Goal: Communication & Community: Answer question/provide support

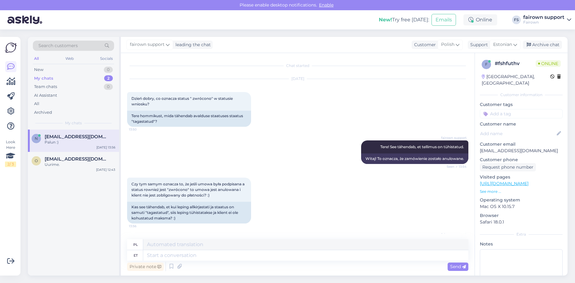
scroll to position [194, 0]
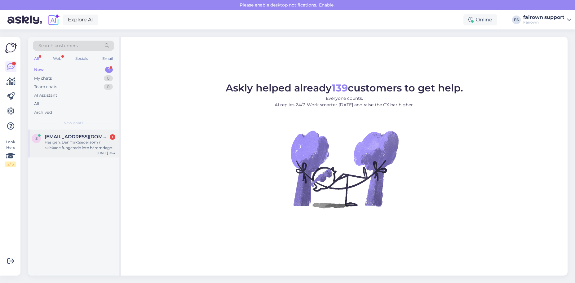
click at [77, 147] on div "Hej igen. Den fraktsedel som ni skickade fungerade inte häromdagen. [PERSON_NAM…" at bounding box center [80, 144] width 71 height 11
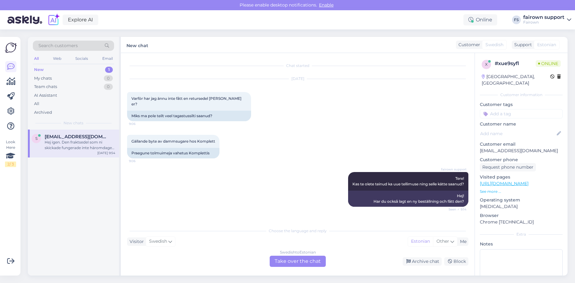
scroll to position [2089, 0]
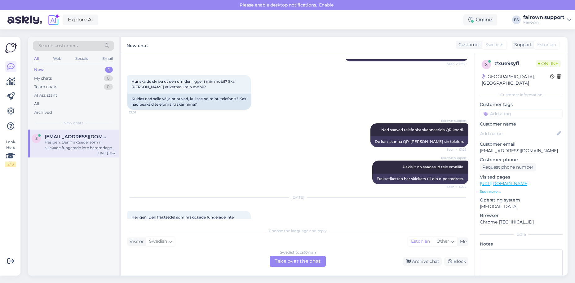
click at [308, 261] on div "Swedish to Estonian Take over the chat" at bounding box center [298, 261] width 56 height 11
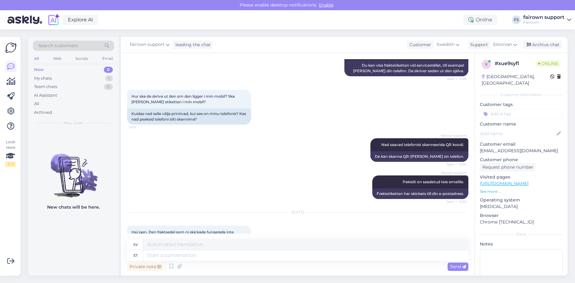
click at [307, 261] on div "Private note Send" at bounding box center [297, 267] width 341 height 12
click at [298, 255] on textarea at bounding box center [305, 255] width 325 height 11
type textarea "Tere! K"
type textarea "Hej!"
type textarea "Tere! Kahjuks"
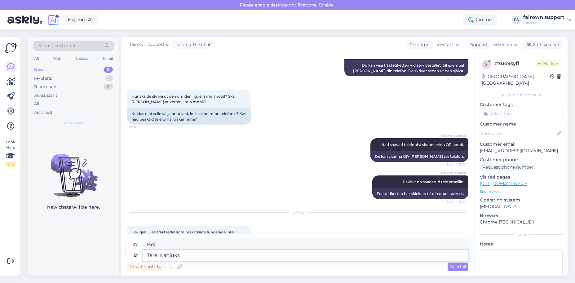
type textarea "Hej! Tyvärr"
type textarea "Tere! Kahjuks kui s"
type textarea "Hej! Tyvärr om"
type textarea "Tere! Kahjuks kui saata"
type textarea "Hej! Förlåt om jag skickar"
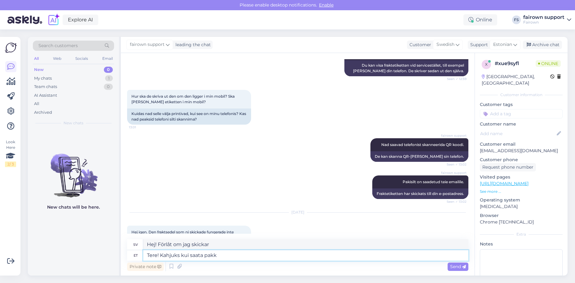
type textarea "Tere! Kahjuks kui saata pakk"
type textarea "Hej! Tyvärr, när jag skickar paketet"
type textarea "Tere! Kahjuks kui saata pakk [GEOGRAPHIC_DATA] Ee"
type textarea "Hej! Tyvärr, om du skickar ett paket [PERSON_NAME] [GEOGRAPHIC_DATA]"
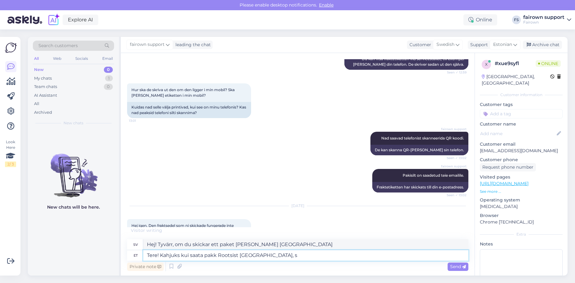
type textarea "Tere! Kahjuks kui saata pakk Rootsist [GEOGRAPHIC_DATA], si"
type textarea "Hej! Tyvärr, när jag skickar ett paket [PERSON_NAME] [GEOGRAPHIC_DATA] till [GE…"
type textarea "Tere! Kahjuks kui saata pakk Rootsist [GEOGRAPHIC_DATA], siis se"
type textarea "Hej! Tyvärr, om du skickar ett paket [PERSON_NAME] [GEOGRAPHIC_DATA] till [GEOG…"
type textarea "Tere! Kahjuks kui saata pakk Rootsist [GEOGRAPHIC_DATA], siis QRäkoodi"
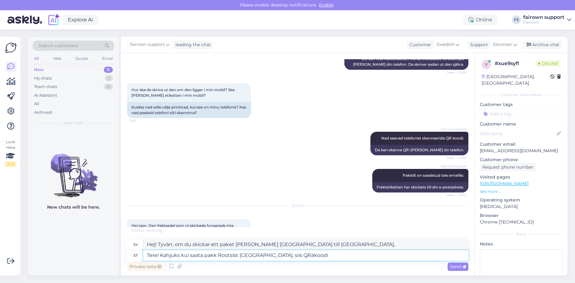
type textarea "Hej! Tyvärr, när man skickar ett paket [PERSON_NAME] [GEOGRAPHIC_DATA] till [GE…"
type textarea "Tere! Kahjuks kui saata pakk Rootsist [GEOGRAPHIC_DATA], siis QR-koodi ei ge"
type textarea "Hej! Tyvärr, när man skickar ett paket [PERSON_NAME] [GEOGRAPHIC_DATA] till [GE…"
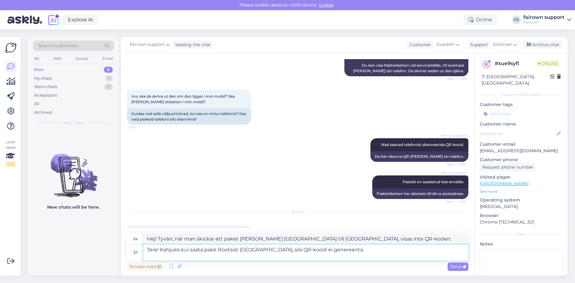
scroll to position [2085, 0]
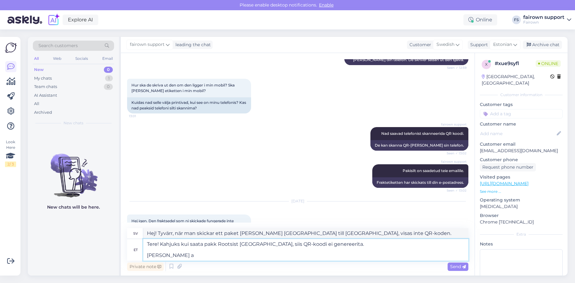
type textarea "Tere! Kahjuks kui saata pakk Rootsist [GEOGRAPHIC_DATA], siis QR-koodi ei gener…"
type textarea "Hej! Tyvärr genereras ingen QR-kod när man skickar ett paket [PERSON_NAME] [GEO…"
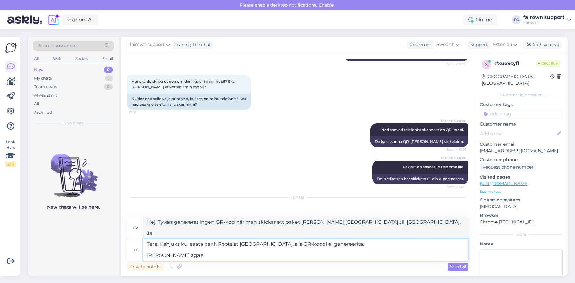
type textarea "Tere! Kahjuks kui saata pakk Rootsist [GEOGRAPHIC_DATA], siis QR-koodi ei gener…"
type textarea "Hej! Tyvärr genereras ingen QR-kod när man skickar ett paket [PERSON_NAME] [GEO…"
type textarea "Tere! Kahjuks kui saata pakk Rootsist [GEOGRAPHIC_DATA], siis QR-koodi ei gener…"
type textarea "Hej! Tyvärr genereras inte QR-koden när man skickar ett paket [PERSON_NAME] [GE…"
type textarea "Tere! Kahjuks kui saata pakk Rootsist [GEOGRAPHIC_DATA], siis QR-koodi ei gener…"
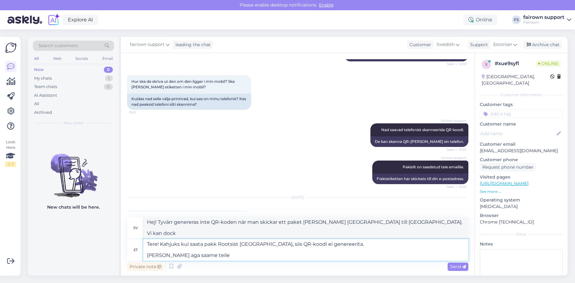
type textarea "Hej! Tyvärr genereras ingen QR-kod när man skickar ett paket [PERSON_NAME] [GEO…"
type textarea "Tere! Kahjuks kui saata pakk Rootsist [GEOGRAPHIC_DATA], siis QR-koodi ei gener…"
type textarea "Hej! Tyvärr genereras inte QR-koden när man skickar ett paket [PERSON_NAME] [GE…"
type textarea "Tere! Kahjuks kui saata pakk Rootsist [GEOGRAPHIC_DATA], siis QR-koodi ei gener…"
type textarea "Hej! Tyvärr genereras ingen QR-kod när man skickar ett paket [PERSON_NAME] [GEO…"
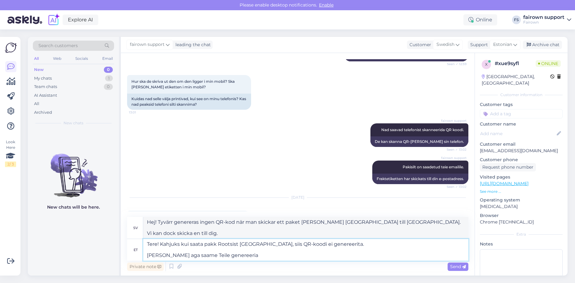
type textarea "Tere! Kahjuks kui saata pakk Rootsist [GEOGRAPHIC_DATA], siis QR-koodi ei gener…"
type textarea "Hej! Tyvärr genereras ingen QR-kod när man skickar ett paket [PERSON_NAME] [GEO…"
type textarea "Tere! Kahjuks kui saata pakk Rootsist [GEOGRAPHIC_DATA], siis QR-koodi ei gener…"
type textarea "Hej! Tyvärr genereras ingen QR-kod när man skickar ett paket [PERSON_NAME] [GEO…"
type textarea "Tere! Kahjuks kui saata pakk Rootsist [GEOGRAPHIC_DATA], siis QR-koodi ei gener…"
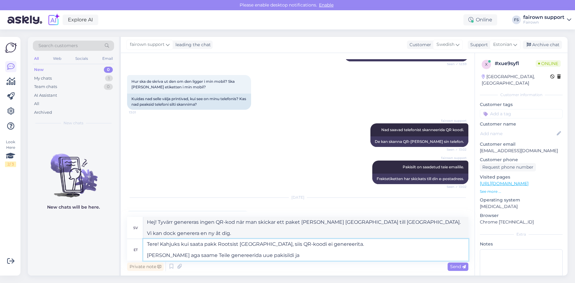
type textarea "Hej! Tyvärr genereras ingen QR-kod när man skickar ett paket [PERSON_NAME] [GEO…"
type textarea "Tere! Kahjuks kui saata pakk Rootsist [GEOGRAPHIC_DATA], siis QR-koodi ei gener…"
type textarea "Hej! Tyvärr genereras ingen QR-kod när man skickar ett paket [PERSON_NAME] [GEO…"
type textarea "Tere! Kahjuks kui saata pakk Rootsist [GEOGRAPHIC_DATA], siis QR-koodi ei gener…"
type textarea "Hej! Tyvärr genereras ingen QR-kod när man skickar ett paket [PERSON_NAME] [GEO…"
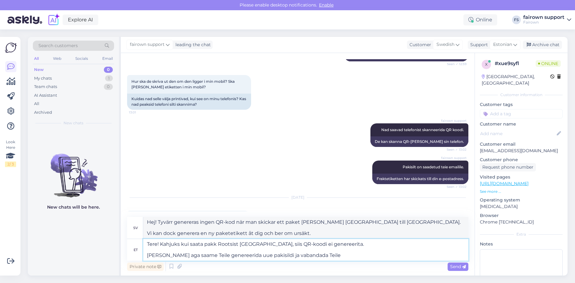
type textarea "Tere! Kahjuks kui saata pakk Rootsist [GEOGRAPHIC_DATA], siis QR-koodi ei gener…"
type textarea "Hej! Tyvärr genereras ingen QR-kod när man skickar ett paket [PERSON_NAME] [GEO…"
type textarea "Tere! Kahjuks kui saata pakk Rootsist [GEOGRAPHIC_DATA], siis QR-koodi ei gener…"
type textarea "Hej! Tyvärr genereras ingen QR-kod när man skickar ett paket [PERSON_NAME] [GEO…"
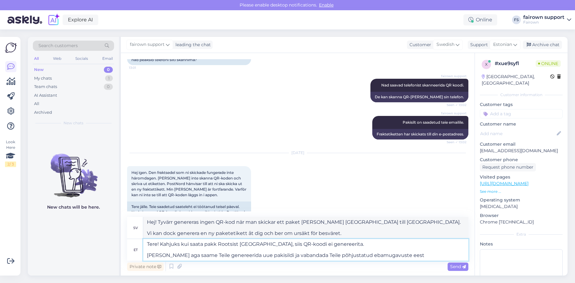
type textarea "Tere! Kahjuks kui saata pakk Rootsist [GEOGRAPHIC_DATA], siis QR-koodi ei gener…"
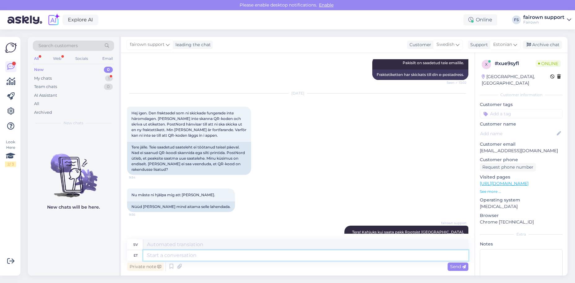
scroll to position [2253, 0]
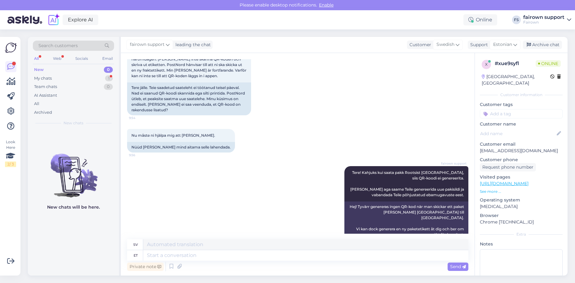
click at [206, 262] on div "Private note Send" at bounding box center [297, 267] width 341 height 12
click at [208, 258] on textarea at bounding box center [305, 255] width 325 height 11
click at [214, 258] on textarea at bounding box center [305, 255] width 325 height 11
type textarea "[PERSON_NAME]"
type textarea "Men"
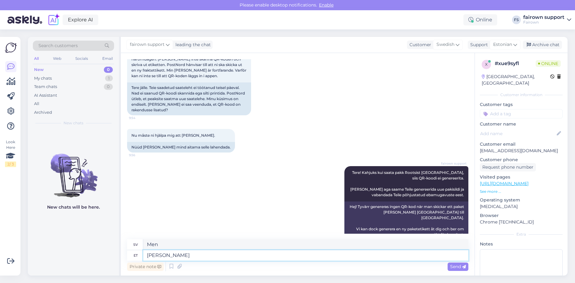
type textarea "[PERSON_NAME]"
type textarea "Men om"
type textarea "Aga"
type textarea "Men"
type textarea "Aga kui na"
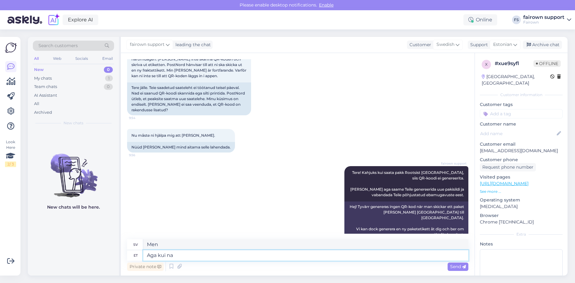
type textarea "Men om"
type textarea "Aga kui nad"
type textarea "Men om de"
type textarea "Aga kui nad ütlesid, et"
type textarea "Men när de sa,"
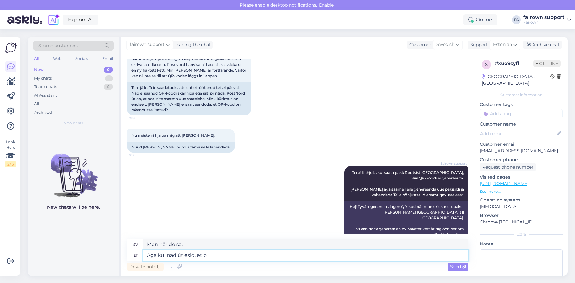
type textarea "Aga kui nad ütlesid, et pe"
type textarea "Men när de sa det"
type textarea "Aga kui nad ütlesid, et peaks"
type textarea "Men när de sa att [PERSON_NAME]"
type textarea "Aga kui nad ütlesid, et peaks uus er"
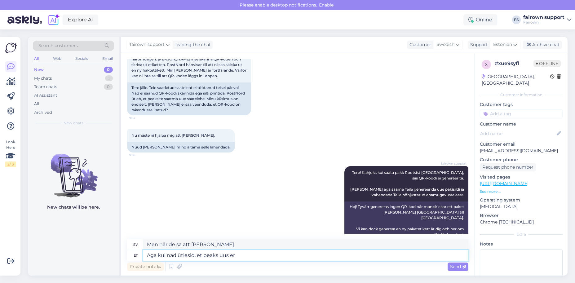
type textarea "Men när de sa att de [PERSON_NAME] en ny"
type textarea "Aga kui nad ütlesid, et peaks uus etikett ol"
type textarea "Men när de sa att de [PERSON_NAME] en ny etikett"
type textarea "Aga kui nad ütlesid, et peaks uus etikett olema, si"
type textarea "Men när de sa att det borde finnas en ny etikett,"
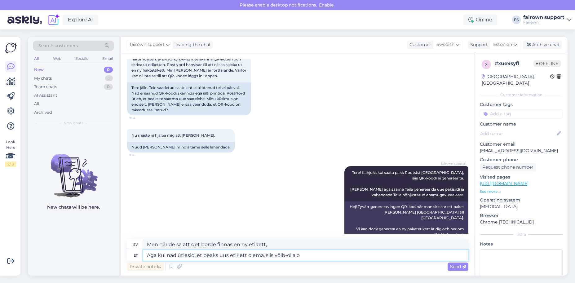
type textarea "Aga kui nad ütlesid, et peaks uus etikett olema, siis võib-olla on"
type textarea "Men om de sa att det borde finnas en ny etikett, så kanske"
type textarea "Aga kui nad ütlesid, et peaks uus etikett olema, siis võib-olla on pa"
type textarea "Men om de sa att det borde finnas en ny etikett, så kanske det finns"
type textarea "Aga kui nad ütlesid, et peaks uus etikett olema, siis võib-olla on parem, k"
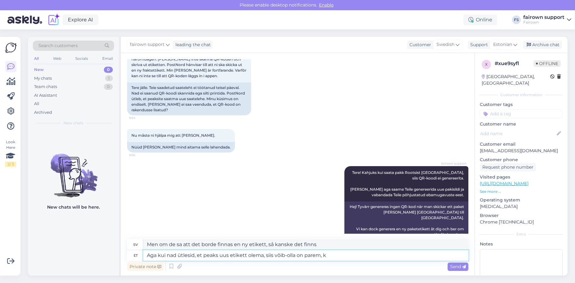
type textarea "Men om de sa att det borde finnas en ny etikett, kanske det är bättre,"
type textarea "Aga kui nad ütlesid, et peaks uus etikett olema, siis võib-olla on parem, kui me"
type textarea "Men om de sa att det borde finnas en ny etikett, så kanske det är bättre om"
type textarea "Aga kui nad ütlesid, et peaks uus etikett olema, siis võib-olla on parem, kui me"
type textarea "Men om de sa att det borde finnas en ny etikett, då kanske det är bättre om vi"
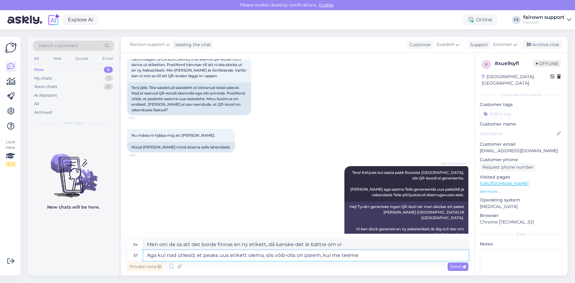
type textarea "Aga kui nad ütlesid, et peaks uus etikett olema, siis võib-olla on parem, kui m…"
type textarea "Men om de sa att det borde finnas en ny etikett, så kanske det är bättre om vi …"
type textarea "Aga kui nad ütlesid, et peaks uus etikett olema, siis võib-olla on parem, kui m…"
type textarea "Men om de sa att det borde finnas en ny etikett, så kanske det är bättre om vi …"
type textarea "Aga kui nad ütlesid, et peaks uus etikett olema, siis võib-olla on parem, kui m…"
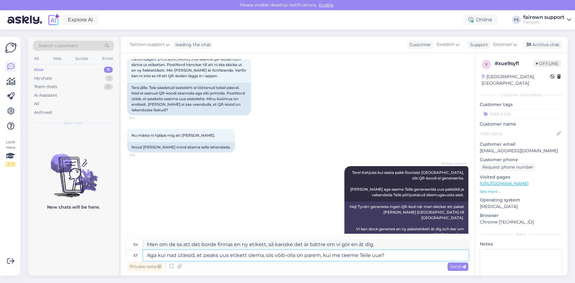
type textarea "Men om de sa att det borde finnas en ny etikett, kanske det är bättre om vi gör…"
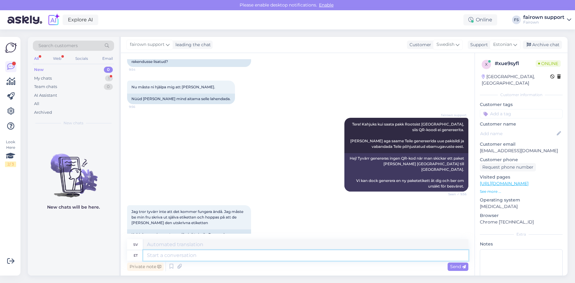
scroll to position [2349, 0]
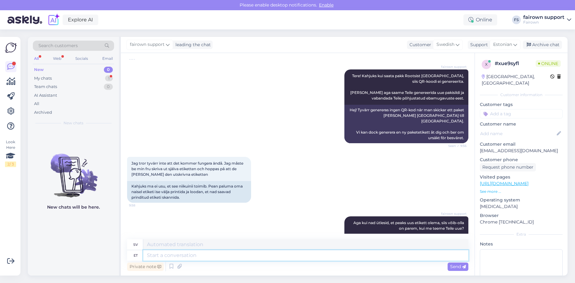
click at [210, 257] on textarea at bounding box center [305, 255] width 325 height 11
click at [196, 257] on textarea at bounding box center [305, 255] width 325 height 11
type textarea "Saame"
type textarea "Vi kan"
type textarea "Saame Teile"
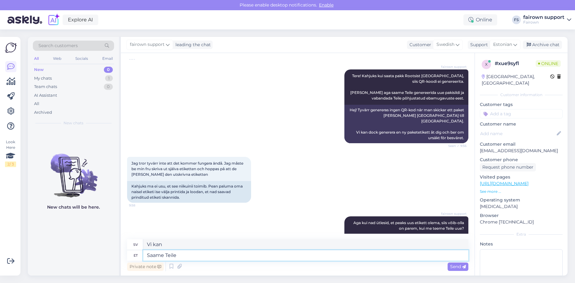
type textarea "Vi kan få dig"
type textarea "Saame Teile tellida"
type textarea "Vi kan beställa åt dig"
type textarea "[GEOGRAPHIC_DATA] Teile tellida [PERSON_NAME] k"
type textarea "Vi kan beställa ett budföretag åt dig."
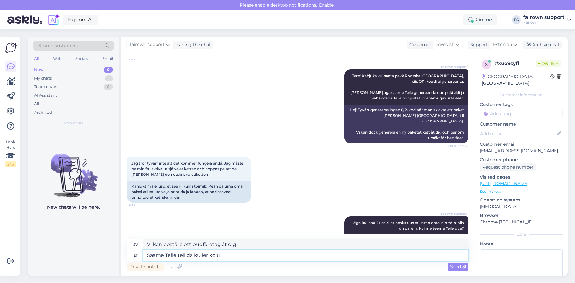
type textarea "Saame Teile tellida kuller koju."
type textarea "Vi kan beställa ett budföretag hem till dig."
click at [554, 147] on p "[EMAIL_ADDRESS][DOMAIN_NAME]" at bounding box center [521, 150] width 83 height 7
drag, startPoint x: 552, startPoint y: 144, endPoint x: 479, endPoint y: 142, distance: 73.8
click at [479, 142] on div "x # xue9syfl Online [GEOGRAPHIC_DATA], Helsingborg Customer information Custome…" at bounding box center [521, 183] width 93 height 261
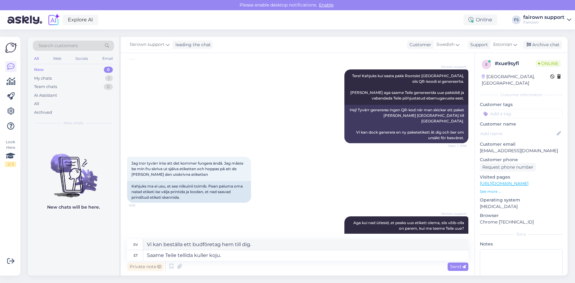
copy p "[EMAIL_ADDRESS][DOMAIN_NAME]"
click at [236, 256] on textarea "Saame Teile tellida kuller koju." at bounding box center [305, 255] width 325 height 11
drag, startPoint x: 208, startPoint y: 257, endPoint x: 215, endPoint y: 269, distance: 13.9
click at [208, 257] on textarea "Saame Teile tellida kuller koju." at bounding box center [305, 255] width 325 height 11
click at [235, 255] on textarea "Saame Teile tellida kulleri koju." at bounding box center [305, 255] width 325 height 11
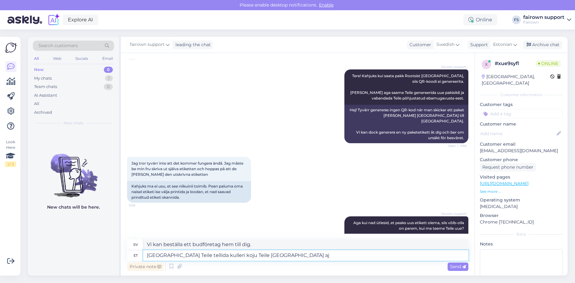
type textarea "Saame Teile tellida kulleri koju Teile sobival aja"
type textarea "Vi kan beställa ett budföretag hem till dig när det passar dig."
type textarea "[GEOGRAPHIC_DATA] Teile tellida kulleri koju Teile sobival ajal."
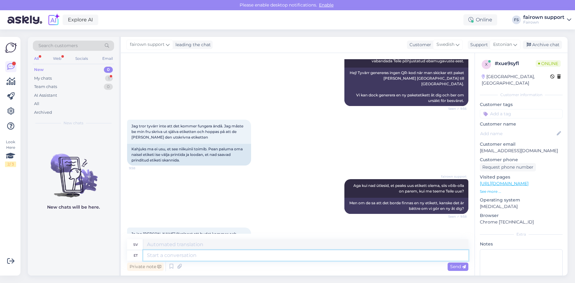
scroll to position [2435, 0]
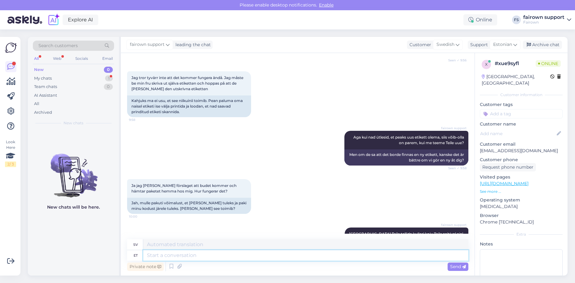
click at [209, 260] on textarea at bounding box center [305, 255] width 325 height 11
click at [264, 254] on textarea at bounding box center [305, 255] width 325 height 11
type textarea "Kahjuks ei"
type textarea "Tyvärr"
type textarea "Kahjuks ei s"
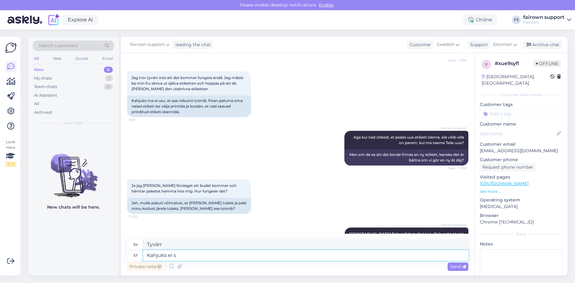
type textarea "Tyvärr inte"
type textarea "Kahjuks ei saa."
type textarea "Tyvärr kan du inte det."
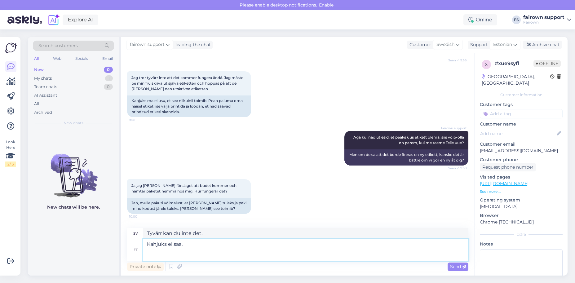
scroll to position [2446, 0]
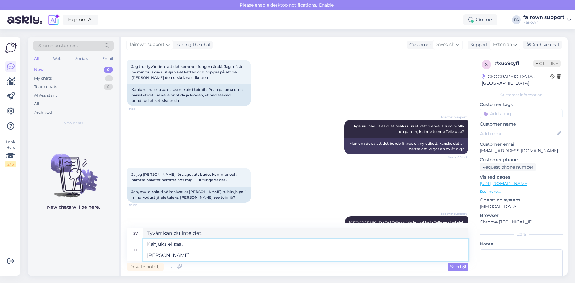
type textarea "Kahjuks ei saa. [PERSON_NAME]"
type textarea "Tyvärr kan du inte det. Om"
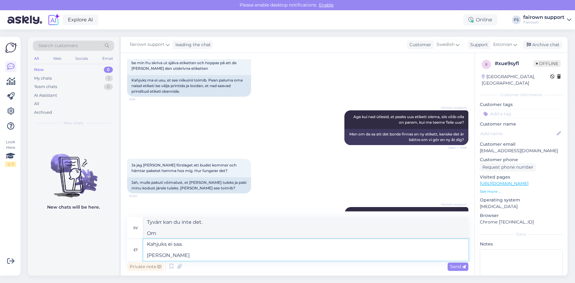
scroll to position [2457, 0]
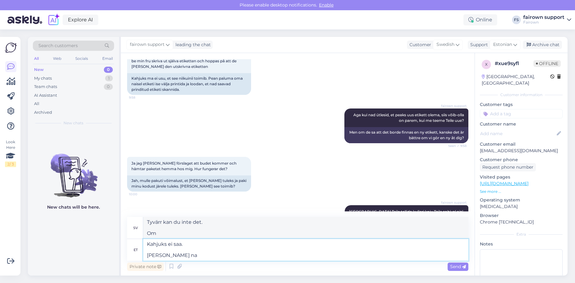
type textarea "Kahjuks ei saa. [PERSON_NAME] nai"
type textarea "Tyvärr kan du inte det. Om du"
type textarea "Kahjuks ei saa. [PERSON_NAME] naisel on"
type textarea "Tyvärr kan du inte det. Om din fru"
type textarea "Kahjuks ei saa. [PERSON_NAME] naisel on v"
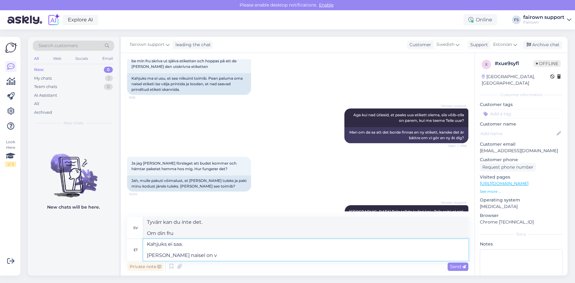
type textarea "Tyvärr kan du inte det. Om din fru har"
type textarea "Kahjuks ei saa. [PERSON_NAME] naisel on võimalus"
type textarea "Tyvärr kan du inte. Om din fru har möjlighet"
type textarea "Kahjuks ei saa. [PERSON_NAME] naisel on võimalus etikett väl"
type textarea "Tyvärr kan du inte. Om din fru har möjlighet, etikett"
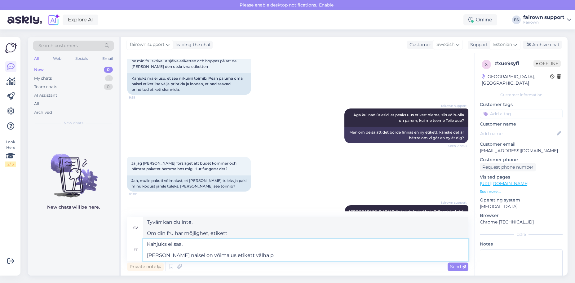
type textarea "Kahjuks ei saa. [PERSON_NAME] naisel on võimalus etikett välha"
type textarea "Tyvärr kan du inte. Om din fru har möjlighet att visa etiketten"
type textarea "Kahjuks ei saa. [PERSON_NAME] naisel on võimalus etikett välja p"
type textarea "Tyvärr kan du inte. Om din fru har möjlighet att märka det"
type textarea "Kahjuks ei saa. [PERSON_NAME] naisel on võimalus etikett välja printida, si"
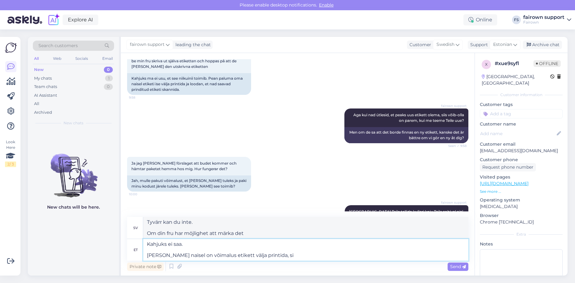
type textarea "Tyvärr kan du inte det. Om din fru har möjlighet att skriva ut etiketten,"
type textarea "Kahjuks ei saa. [PERSON_NAME] naisel on võimalus etikett välja printida, siis me"
type textarea "Tyvärr kan du inte det. Om din fru har möjlighet att skriva ut etiketten, då"
type textarea "Kahjuks ei saa. [PERSON_NAME] naisel on võimalus etikett välja printida, siis m…"
type textarea "Tyvärr kan vi inte. Om din fru har möjlighet att skriva ut etiketten, så kan vi"
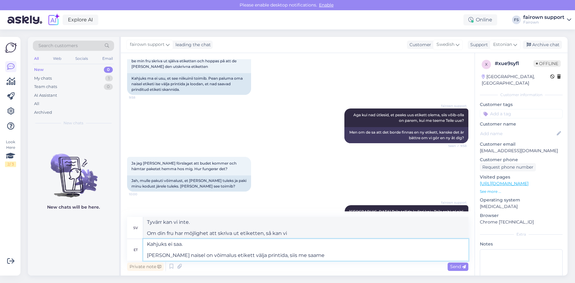
type textarea "Kahjuks ei saa. [PERSON_NAME] naisel on võimalus etikett välja printida, siis m…"
type textarea "Tyvärr kan vi inte. Om din fru har möjlighet att skriva ut etiketten kan vi gör…"
type textarea "Kahjuks ei saa. [PERSON_NAME] naisel on võimalus etikett välja printida, siis m…"
type textarea "Tyvärr kan vi inte det. Om din fru har möjlighet att skriva ut etiketten kan vi…"
type textarea "Kahjuks ei saa. [PERSON_NAME] naisel on võimalus etikett välja printida, siis m…"
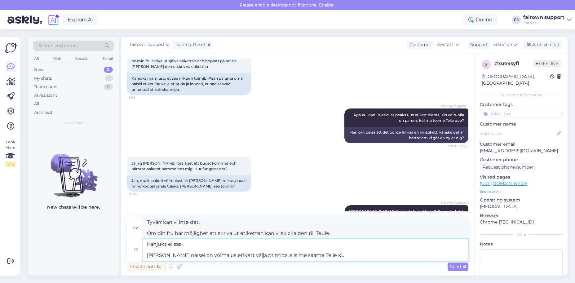
type textarea "Tyvärr kan vi inte det. Om din fru har möjlighet att skriva ut etiketten kan vi…"
type textarea "Kahjuks ei saa. [PERSON_NAME] naisel on võimalus etikett välja printida, siis m…"
type textarea "Tyvärr kan vi inte det. Om din fru har möjlighet att skriva ut etiketten kan vi…"
type textarea "Kahjuks ei saa. [PERSON_NAME] naisel on võimalus etikett välja printida, siis m…"
type textarea "Tyvärr kan vi inte det. Om din fru har möjlighet att skriva ut etiketten kan vi…"
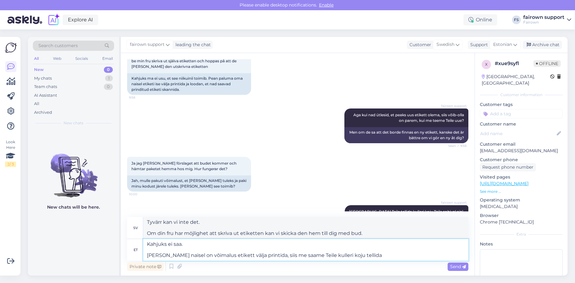
type textarea "Kahjuks ei saa. [PERSON_NAME] naisel on võimalus etikett välja printida, siis m…"
type textarea "Tyvärr kan vi inte det. Om din fru har möjlighet att skriva ut etiketten kan vi…"
type textarea "Kahjuks ei saa. [PERSON_NAME] naisel on võimalus etikett välja printida, siis m…"
click at [452, 269] on div "Send" at bounding box center [457, 266] width 21 height 8
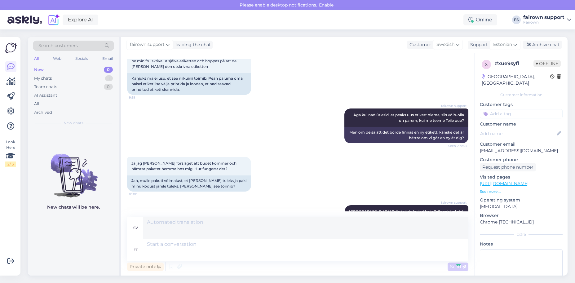
scroll to position [2505, 0]
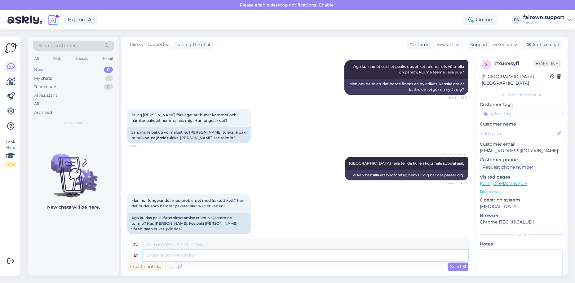
click at [176, 255] on textarea at bounding box center [305, 255] width 325 height 11
click at [191, 253] on textarea at bounding box center [305, 255] width 325 height 11
type textarea "Millises p"
type textarea "I vilken"
type textarea "Millises postkontoris"
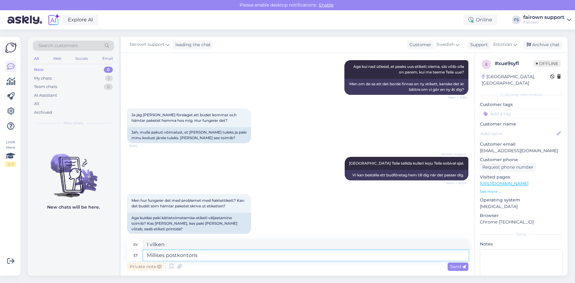
type textarea "Vilket postkontor?"
type textarea "Millises postkontoris Te k"
type textarea "Vilket postkontor är du på?"
type textarea "Millises postkontoris Te käisite?"
type textarea "Vilket postkontor [PERSON_NAME] du till?"
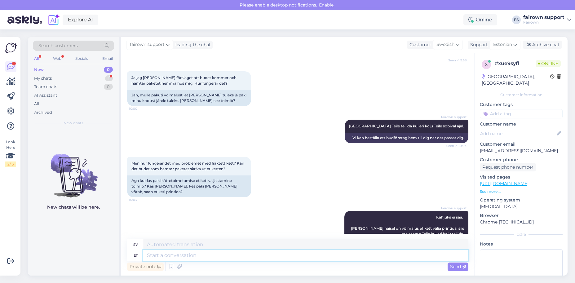
scroll to position [2580, 0]
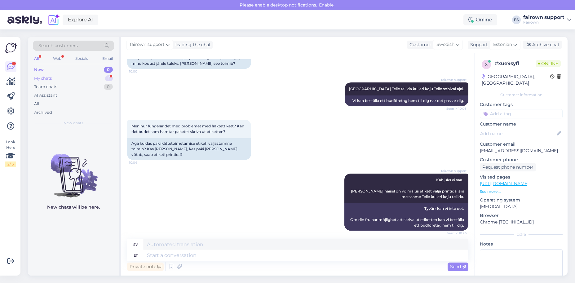
click at [68, 78] on div "My chats 1" at bounding box center [73, 78] width 81 height 9
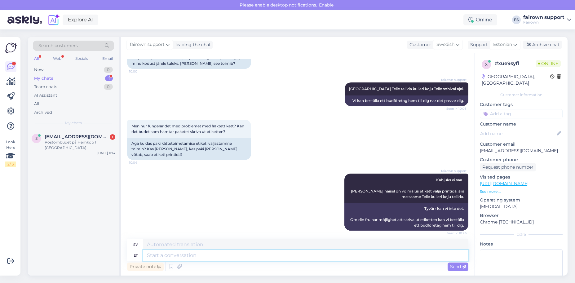
click at [157, 257] on textarea at bounding box center [305, 255] width 325 height 11
type textarea "Postnordi"
type textarea "Postnord"
type textarea "Postnordi klienditugi üt"
type textarea "Postnords kundsupport"
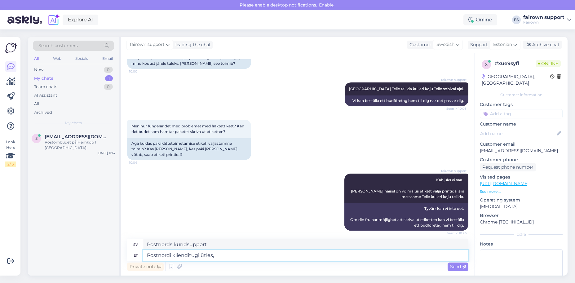
type textarea "Postnordi klienditugi ütles, e"
type textarea "Postnords kundsupport sa,"
type textarea "Postnordi klienditugi ütles, et"
type textarea "Postnords kundsupport sa att"
type textarea "Postnordi klienditugi ütles, et"
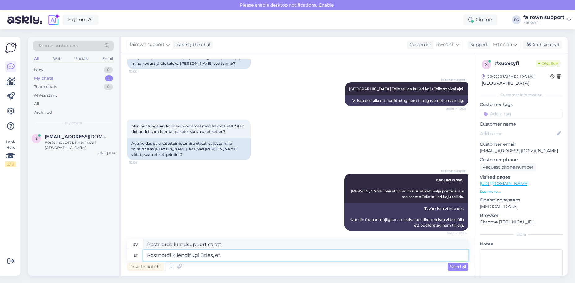
drag, startPoint x: 231, startPoint y: 255, endPoint x: 128, endPoint y: 255, distance: 102.9
click at [128, 255] on div "et Postnordi klienditugi ütles, et" at bounding box center [297, 255] width 341 height 11
type textarea "Kas"
type textarea "Är"
type textarea "Kas te s"
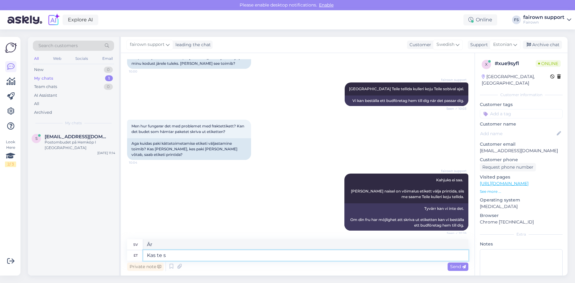
type textarea "Är du"
type textarea "Kas te saate"
type textarea "Kan du"
type textarea "Kas te saate sildi pri"
type textarea "Kan du få en etikett?"
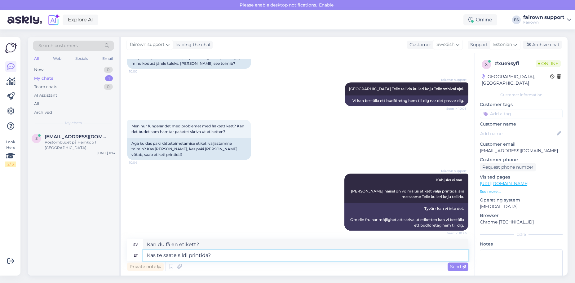
type textarea "Kas te saate sildi printida?"
type textarea "Kan du skriva ut en etikett?"
type textarea "Kas te saate sildi printida, et s"
type textarea "Kan du skriva ut en etikett så att"
type textarea "Kas te saate sildi printida, et saaksime te"
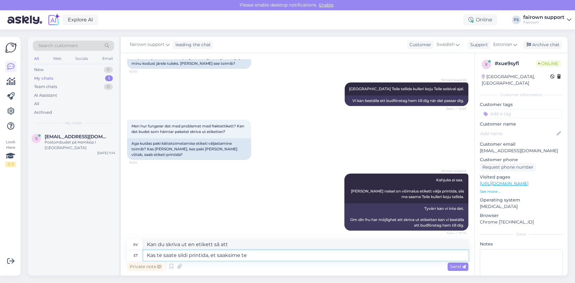
type textarea "Kan du skriva ut en etikett så att vi kan"
type textarea "Kas te saate sildi printida, et saaksime teile ku"
type textarea "Kan du skriva ut en etikett så att vi kan ge den till dig?"
type textarea "Kas te saate sildi printida, et saaksime teile kulleri t"
type textarea "Kan du skriva ut en etikett så att vi kan skicka den till dig?"
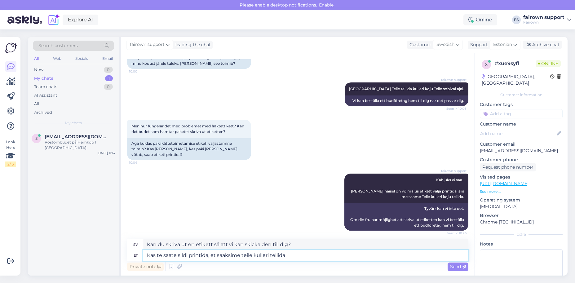
type textarea "Kas te saate sildi printida, et saaksime teile kulleri tellida?"
type textarea "Kan du skriva ut en etikett så att vi kan beställa ett budföretag åt dig?"
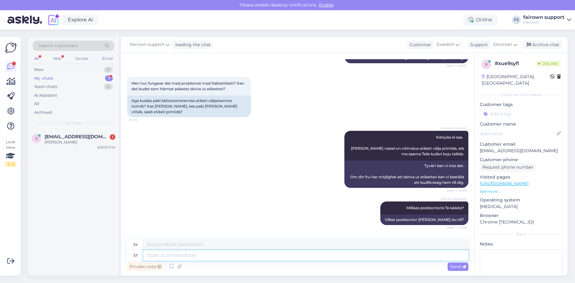
scroll to position [2660, 0]
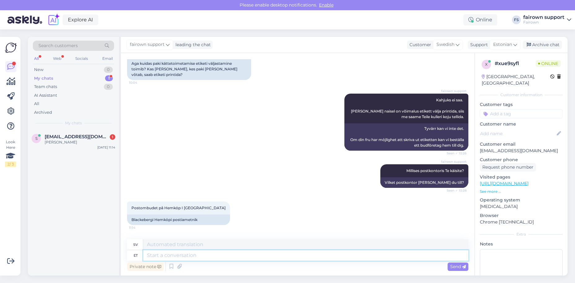
click at [199, 257] on textarea at bounding box center [305, 255] width 325 height 11
click at [199, 255] on textarea at bounding box center [305, 255] width 325 height 11
type textarea "Suurepärane. A"
type textarea "Excellent."
type textarea "Suurepärane. Andke te"
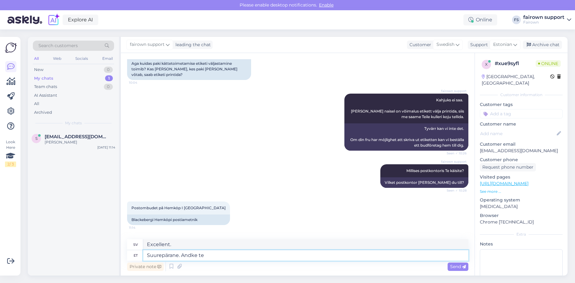
type textarea "Utmärkt. Ge"
type textarea "Suurepärane. Andke teada, et"
type textarea "Utmärkt. Låt mig veta."
type textarea "Suurepärane. Andke teada, et mis"
type textarea "Utmärkt. Låt mig veta det."
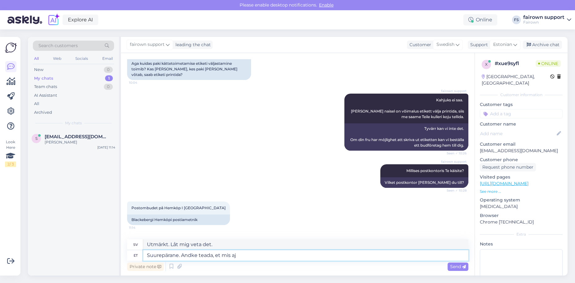
type textarea "Suurepärane. Andke teada, et mis aja"
type textarea "Utmärkt. Låt mig veta vad"
type textarea "Suurepärane. Andke teada, et mis ajaks"
type textarea "[PERSON_NAME]. Låt mig veta när."
type textarea "Suurepärane. Andke teada, et mis ajaks teile so"
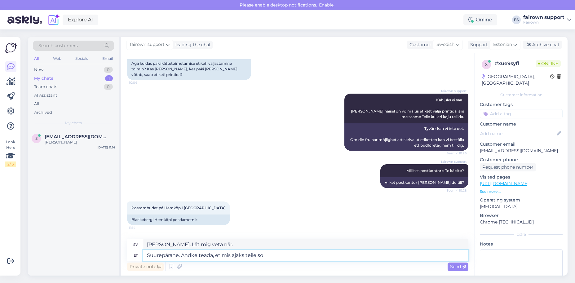
type textarea "[PERSON_NAME]. Låt mig veta vilken tid du får den."
type textarea "Suurepärane. Andke teada, et mis ajaks teile sobib"
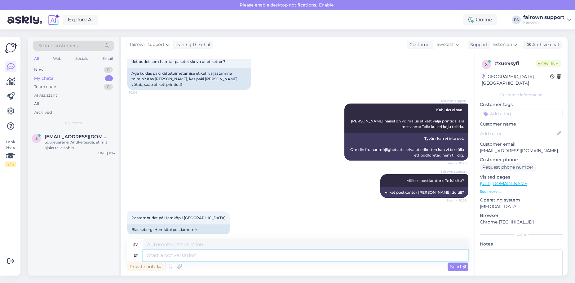
scroll to position [2697, 0]
